Goal: Information Seeking & Learning: Learn about a topic

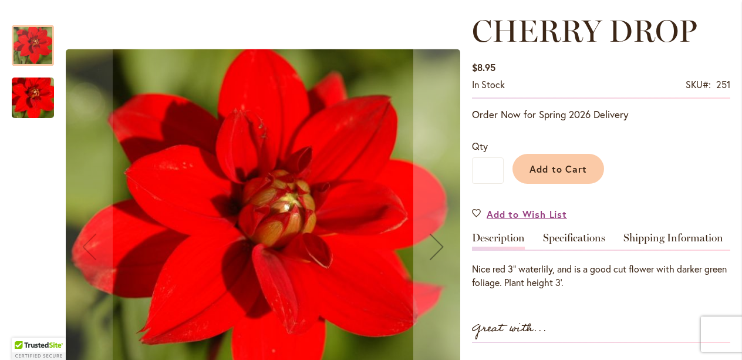
scroll to position [165, 0]
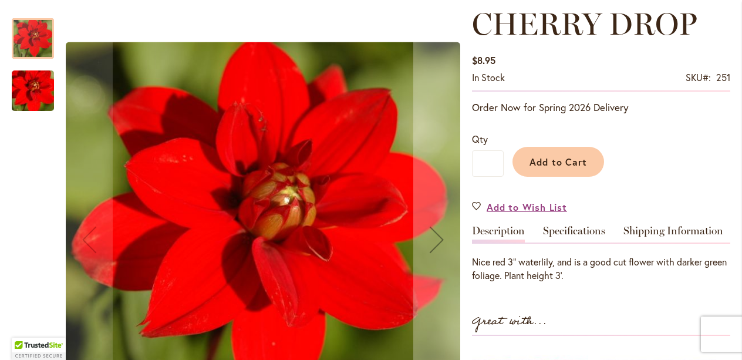
click at [33, 94] on img "CHERRY DROP" at bounding box center [33, 91] width 84 height 56
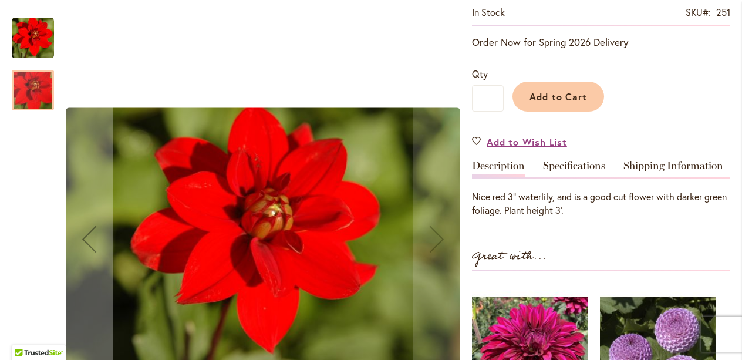
scroll to position [202, 0]
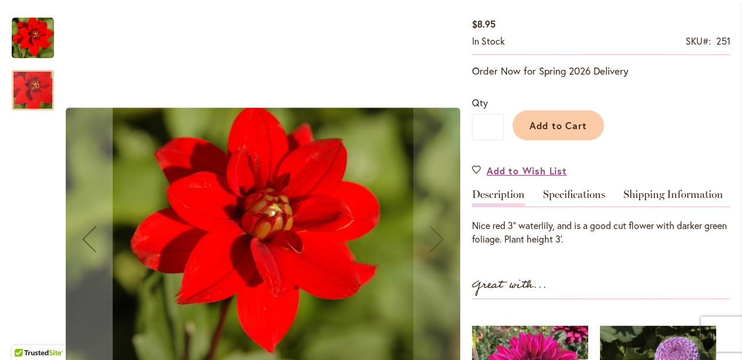
click at [43, 42] on img "CHERRY DROP" at bounding box center [33, 38] width 42 height 42
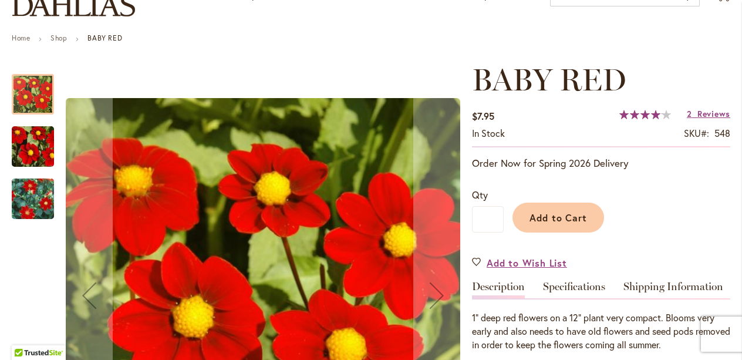
scroll to position [109, 0]
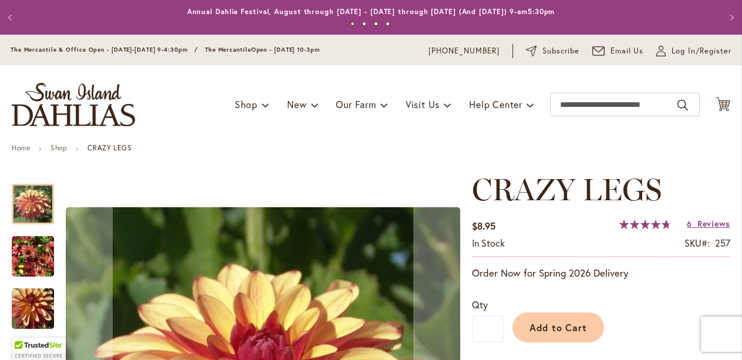
click at [46, 271] on img "CRAZY LEGS" at bounding box center [33, 256] width 42 height 56
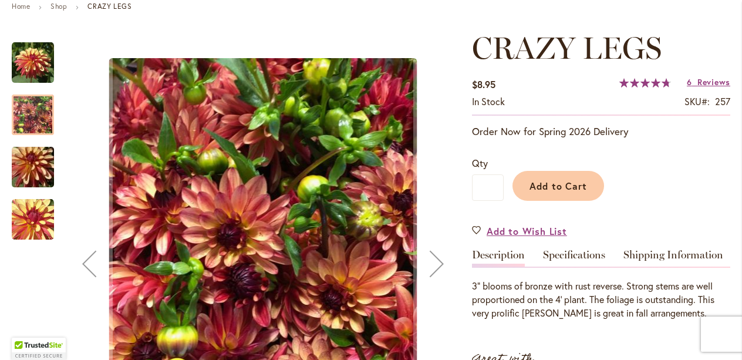
scroll to position [144, 0]
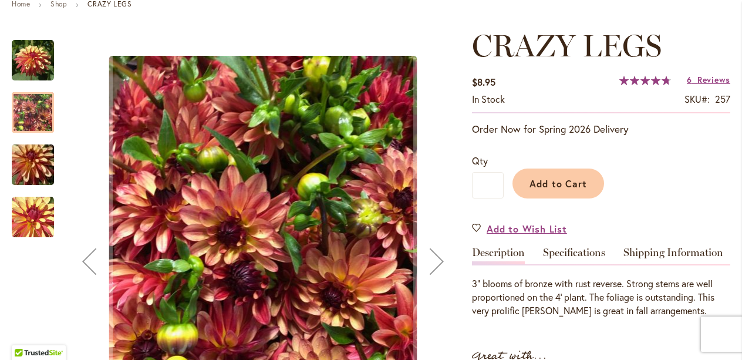
click at [36, 158] on img "CRAZY LEGS" at bounding box center [33, 165] width 84 height 56
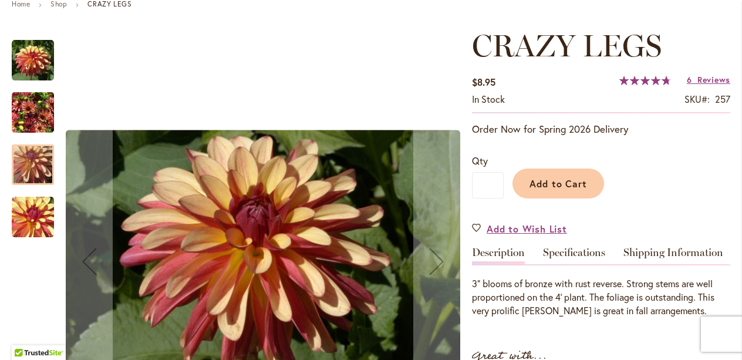
click at [35, 212] on img "CRAZY LEGS" at bounding box center [33, 217] width 42 height 42
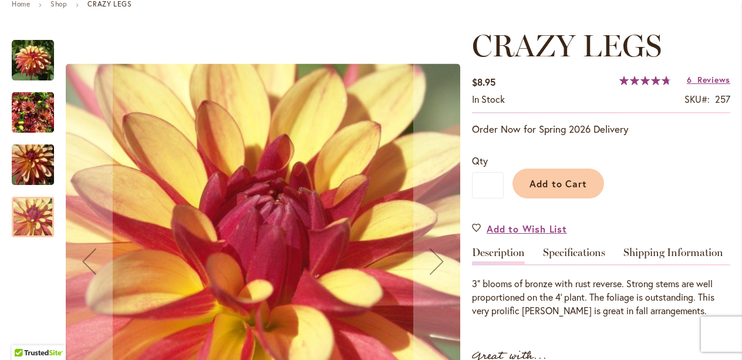
click at [19, 73] on img "CRAZY LEGS" at bounding box center [33, 60] width 42 height 43
